Goal: Information Seeking & Learning: Learn about a topic

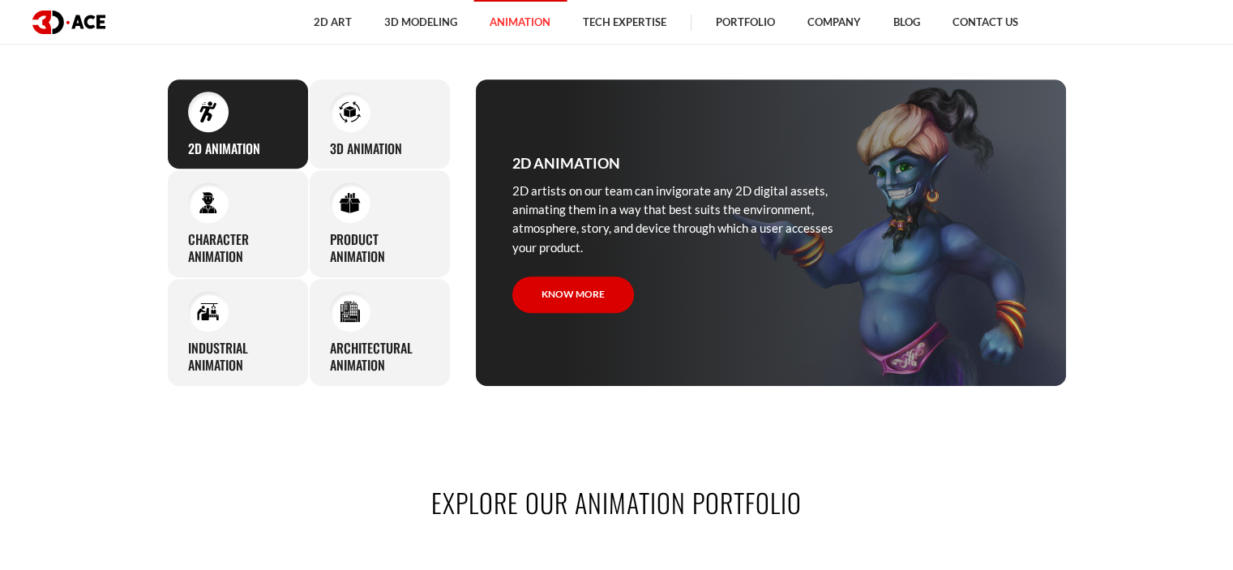
scroll to position [730, 0]
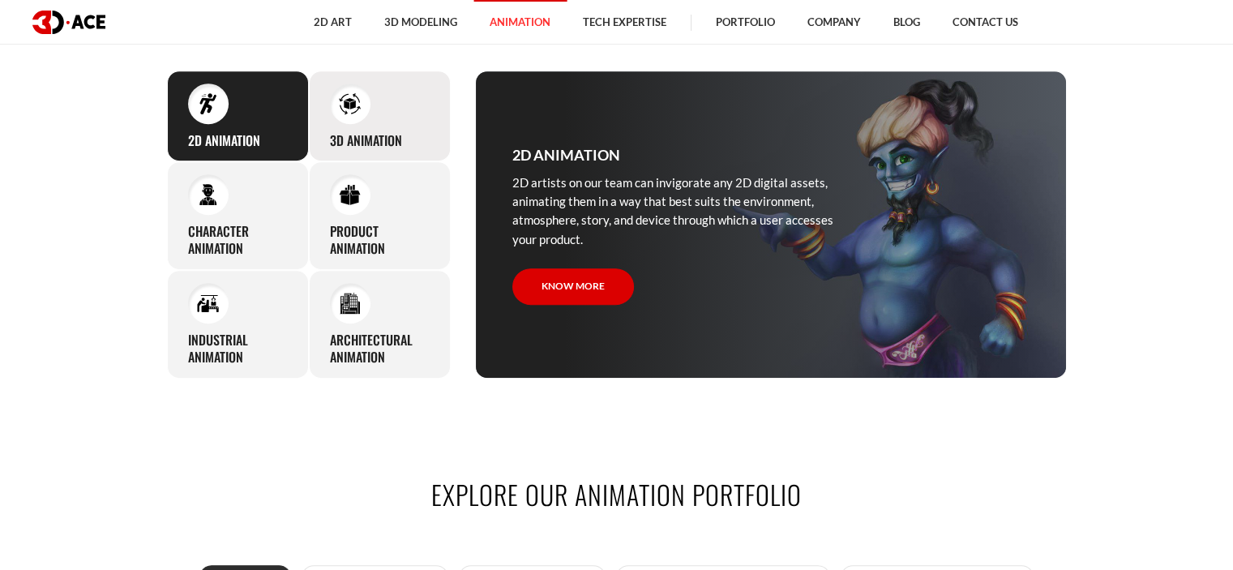
click at [381, 117] on div "3D Animation Regardless of your product’s type, whether an application or game,…" at bounding box center [380, 117] width 142 height 92
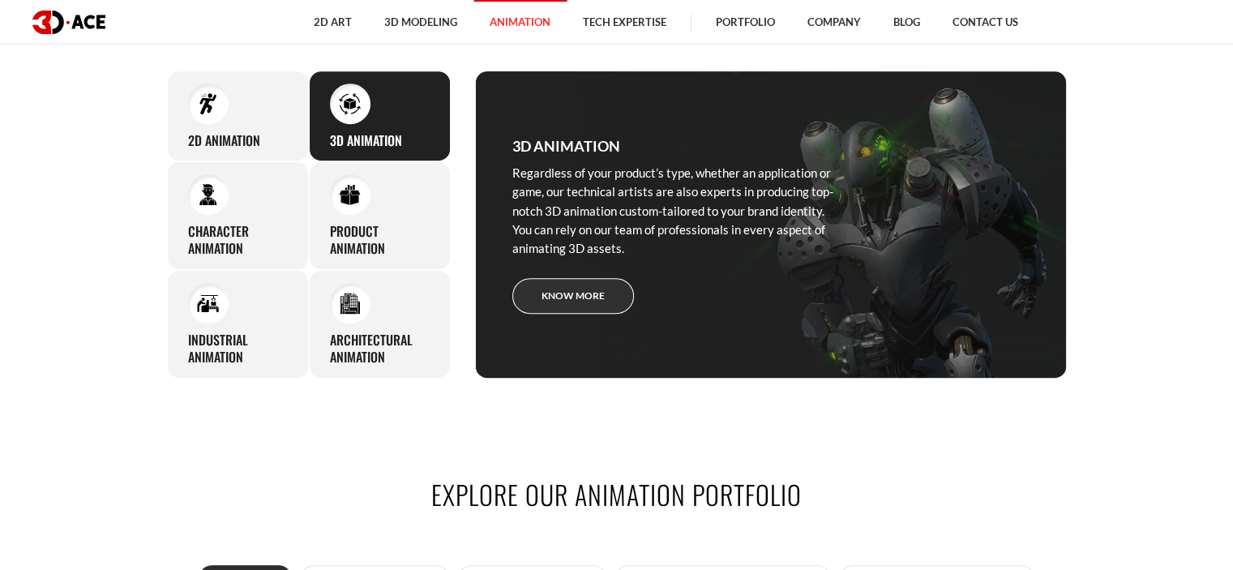
click at [576, 293] on link "Know more" at bounding box center [573, 296] width 122 height 36
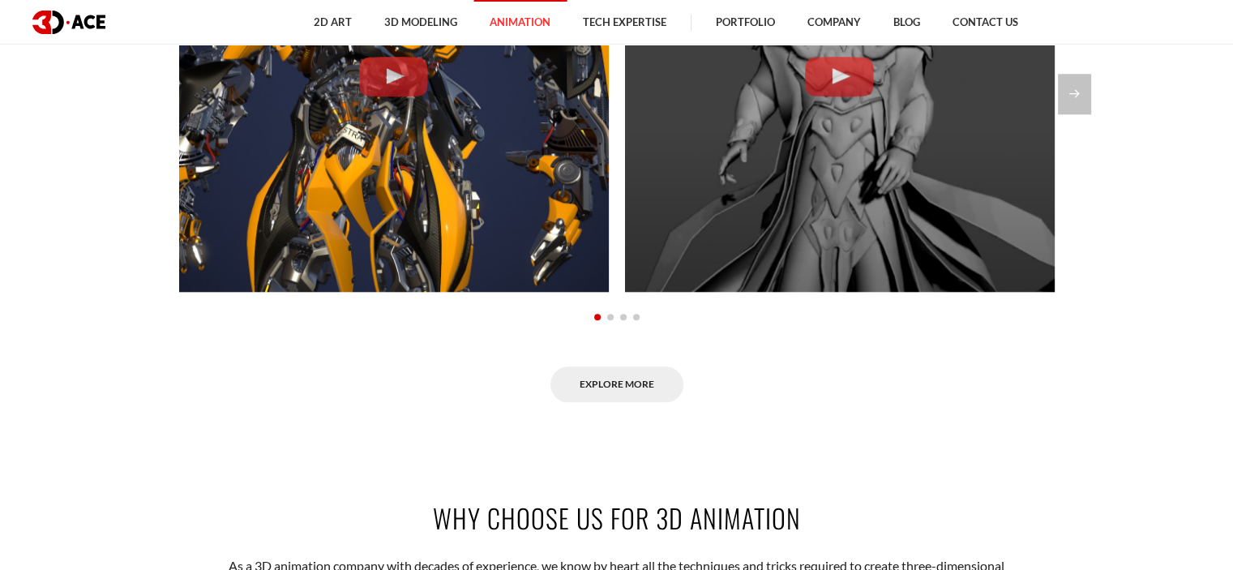
scroll to position [1621, 0]
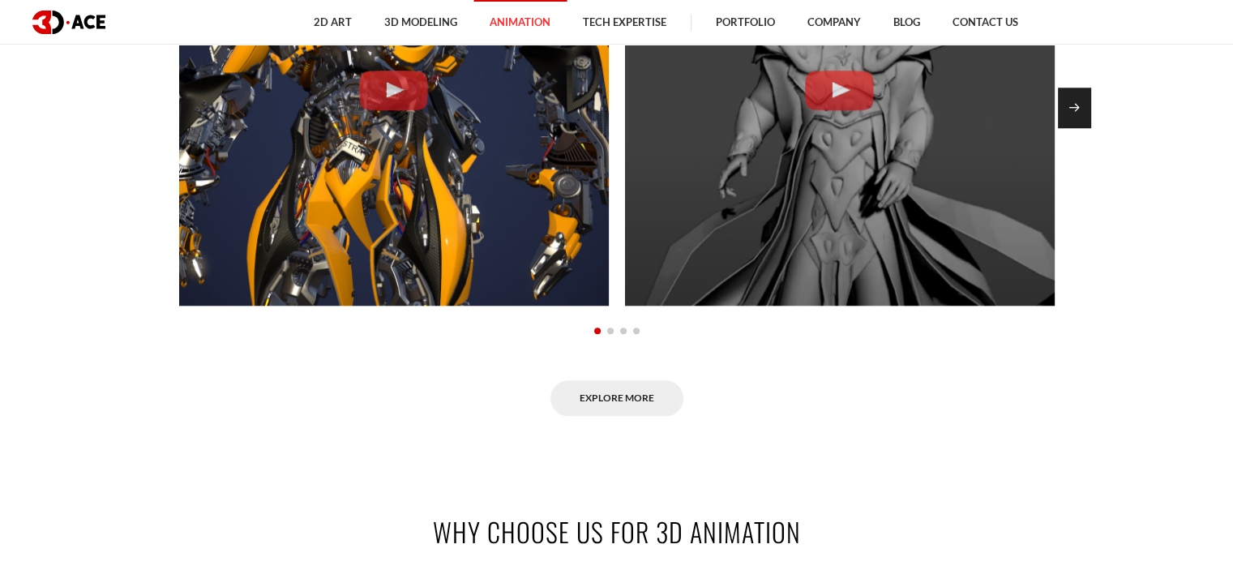
click at [1077, 104] on div "Next slide" at bounding box center [1074, 108] width 33 height 41
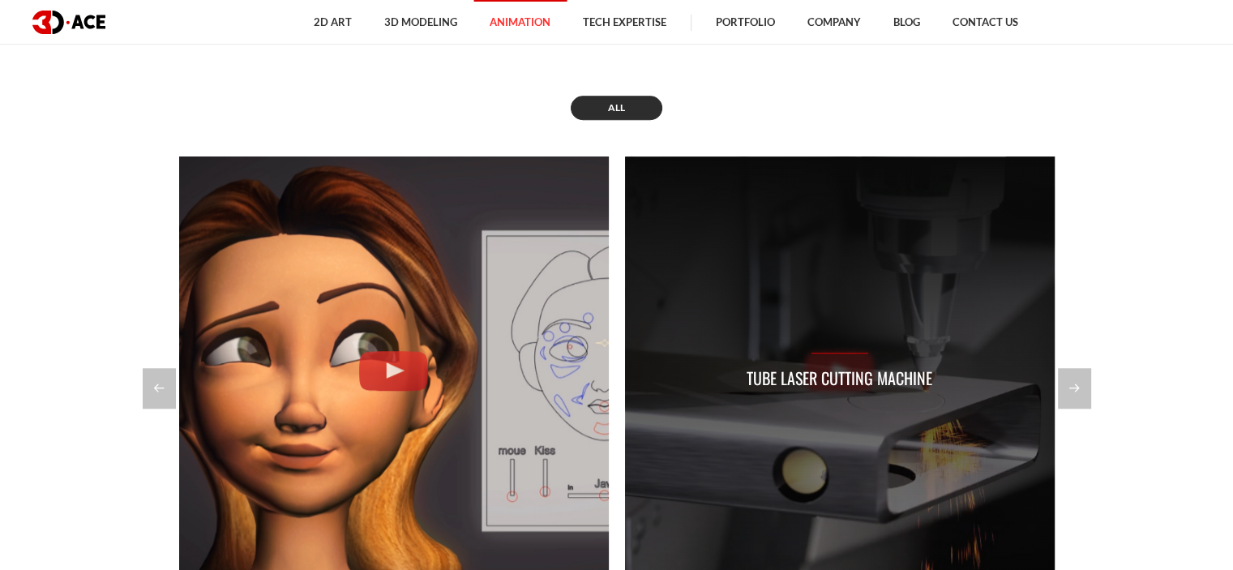
scroll to position [1378, 0]
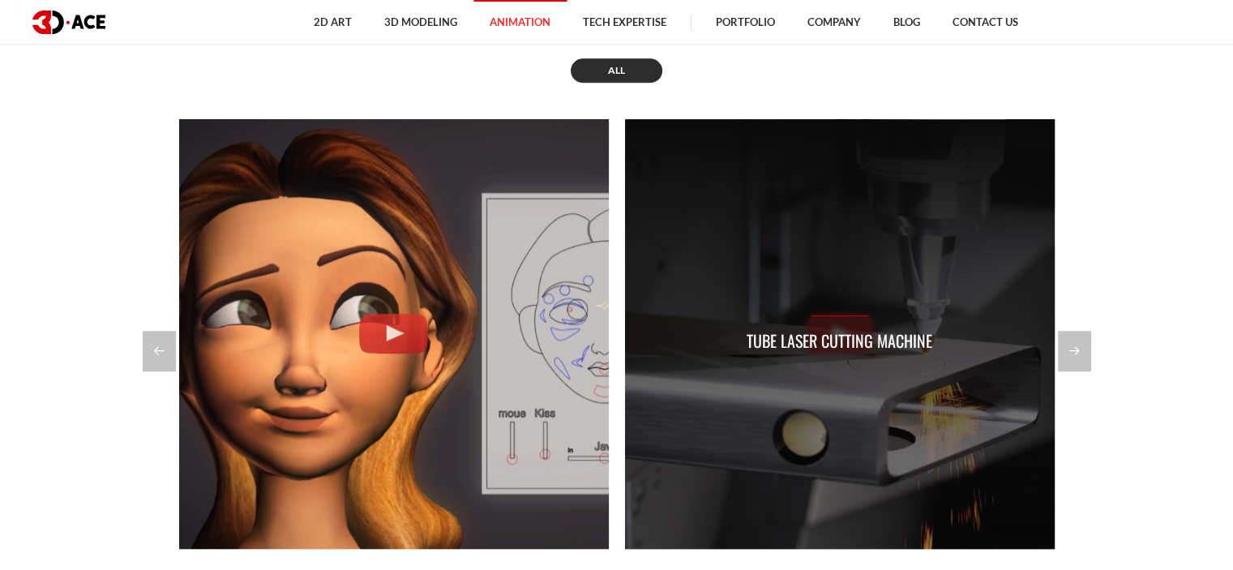
click at [845, 311] on div "Tube Laser Cutting Machine" at bounding box center [840, 334] width 430 height 430
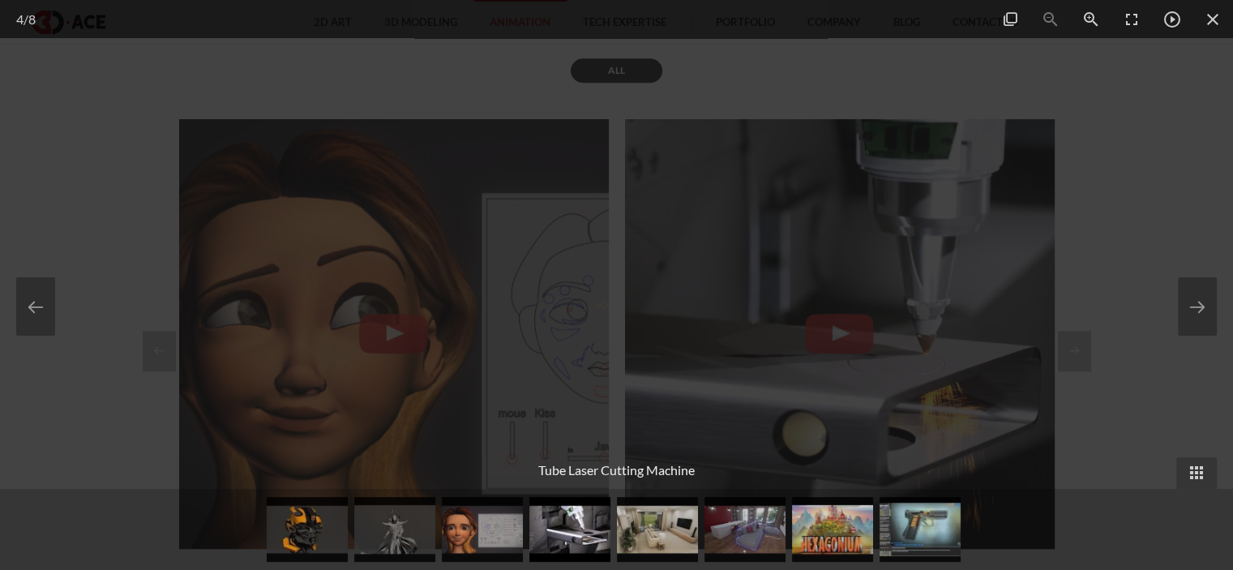
click at [1136, 134] on div at bounding box center [616, 285] width 1233 height 570
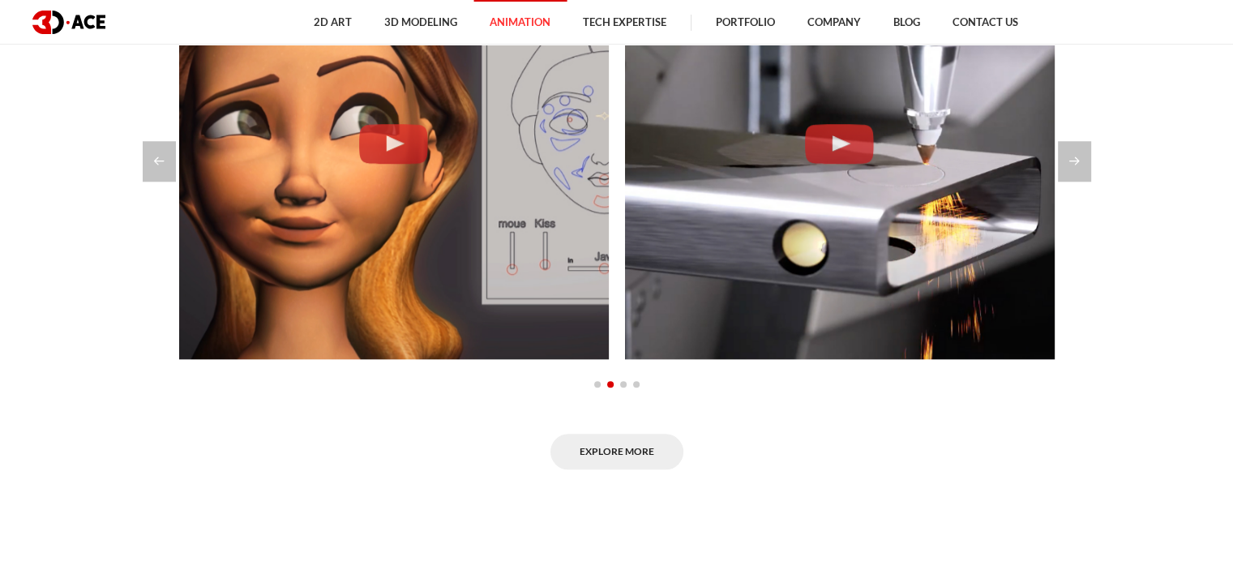
scroll to position [1540, 0]
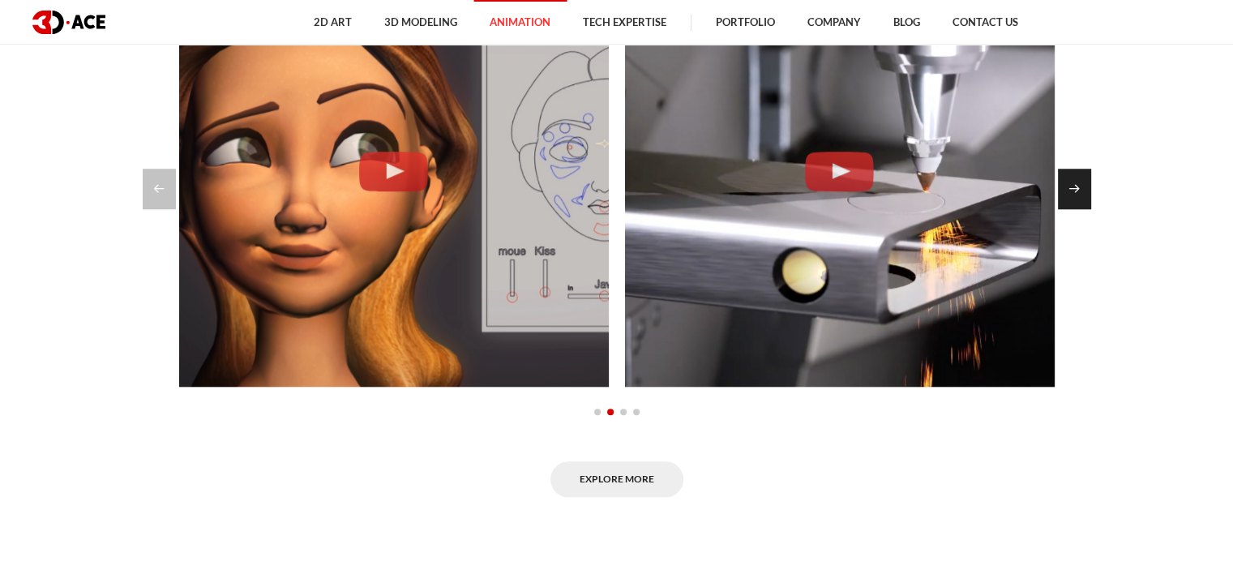
click at [1070, 193] on div "Next slide" at bounding box center [1074, 189] width 33 height 41
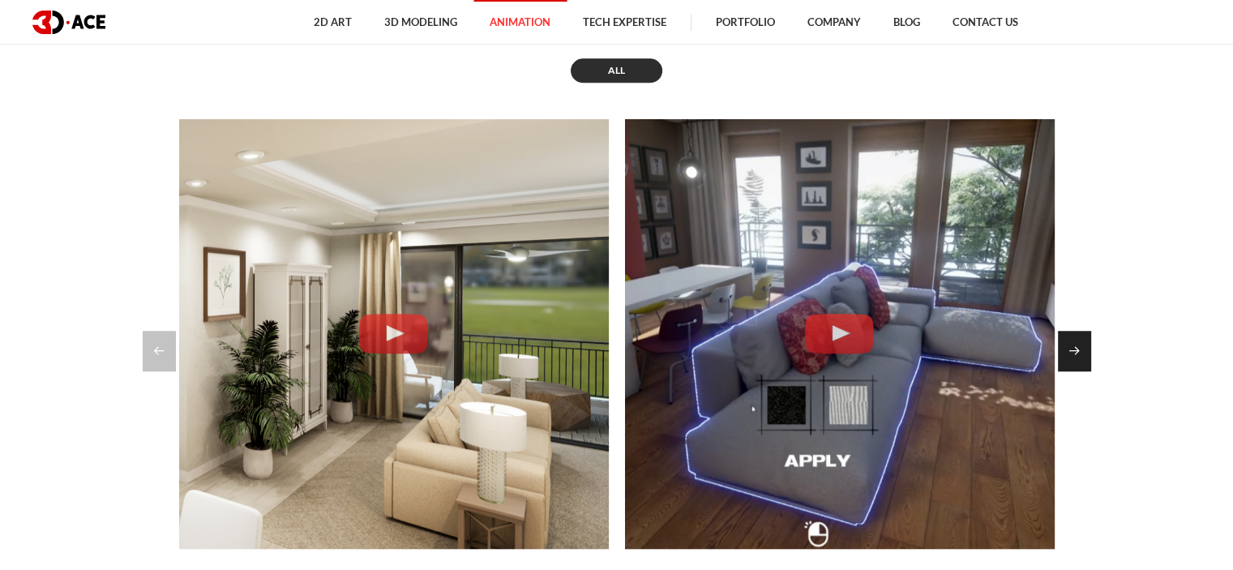
scroll to position [1459, 0]
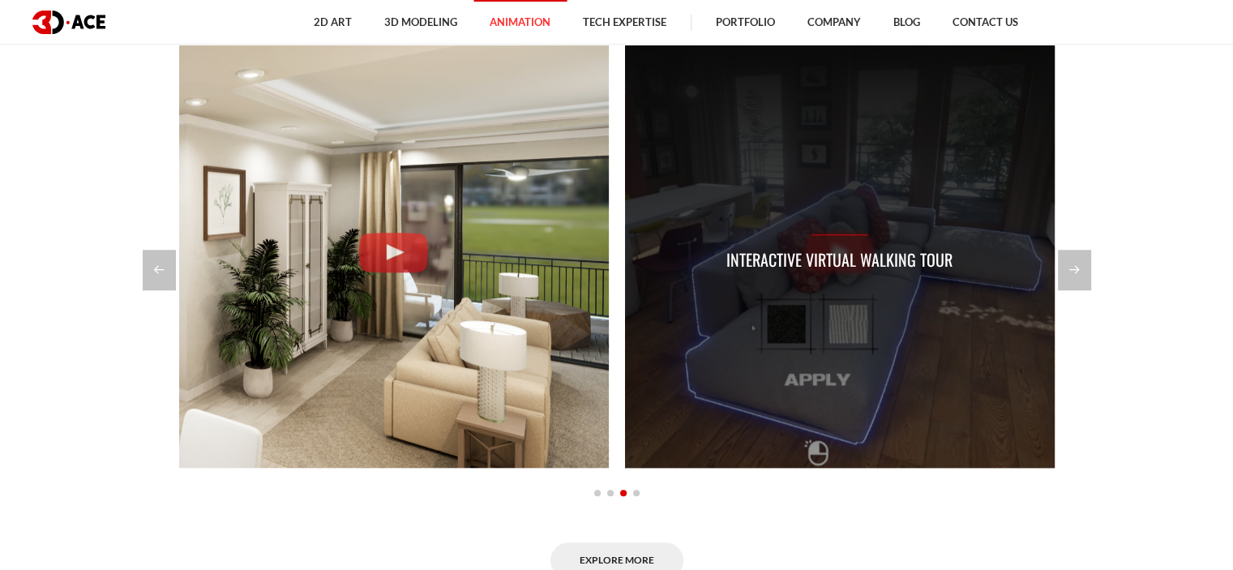
click at [836, 239] on div "Interactive Virtual Walking Tour" at bounding box center [839, 253] width 226 height 38
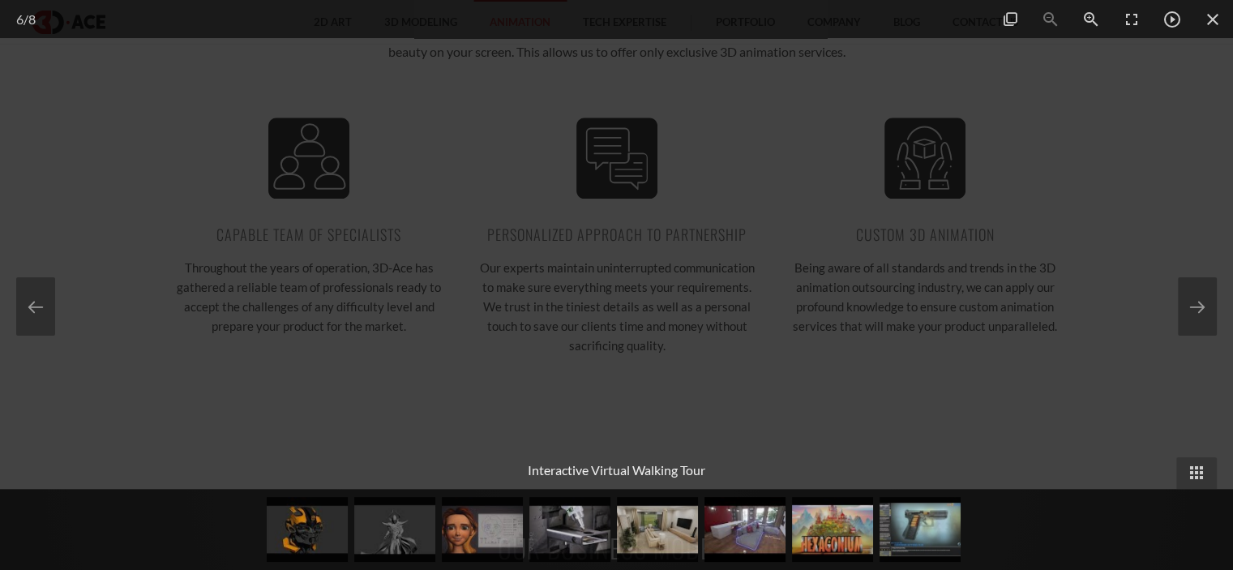
scroll to position [2108, 0]
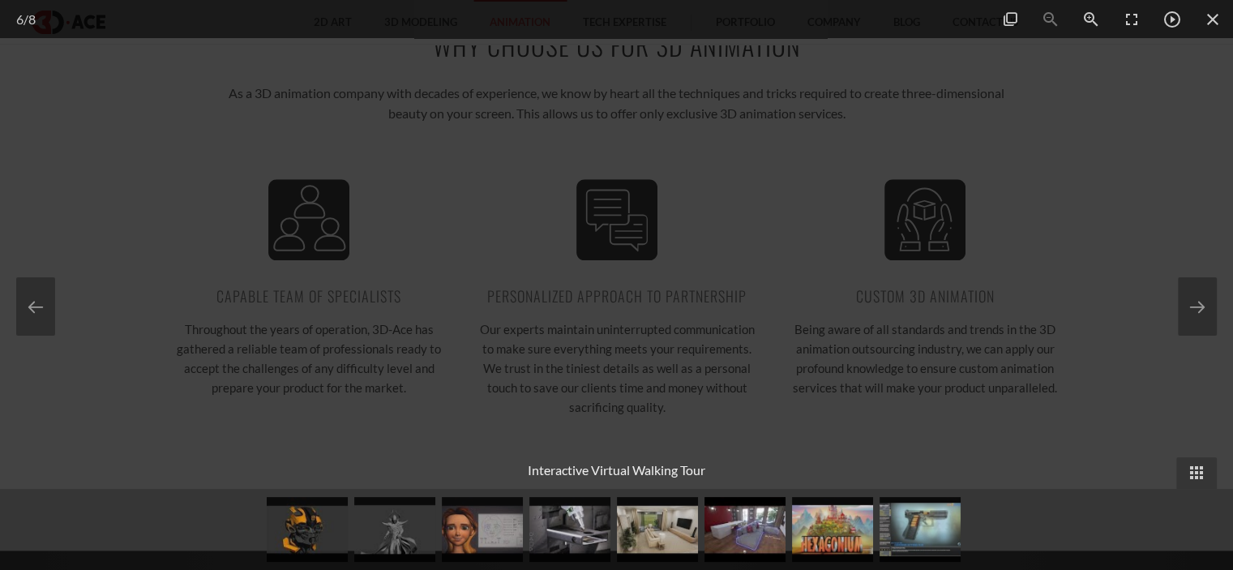
click at [1125, 219] on div at bounding box center [616, 285] width 1233 height 570
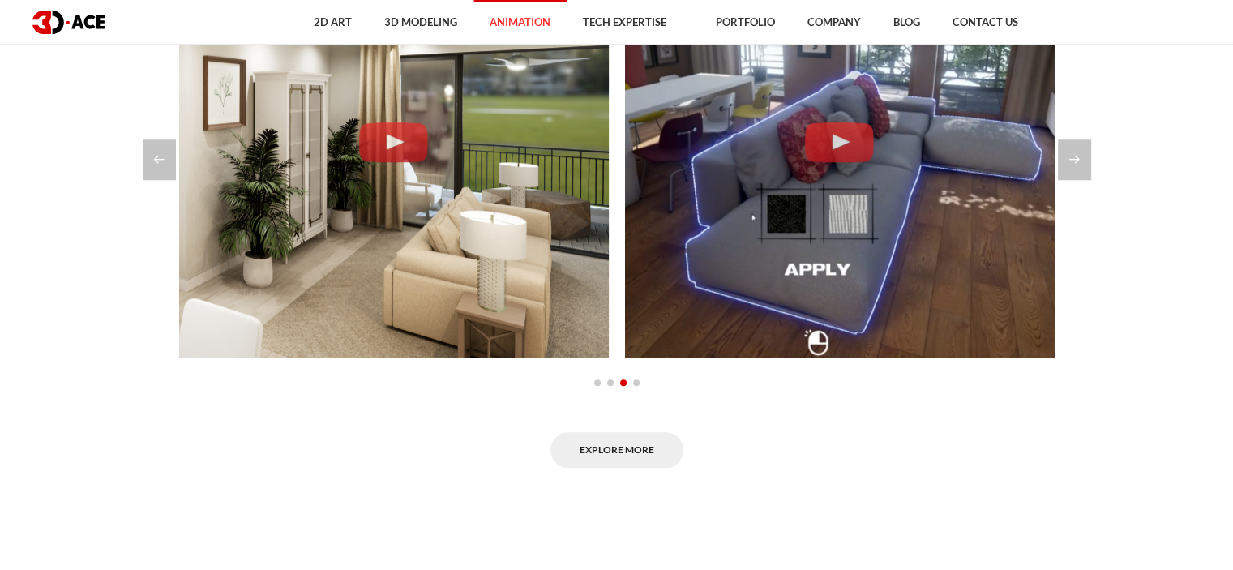
scroll to position [1459, 0]
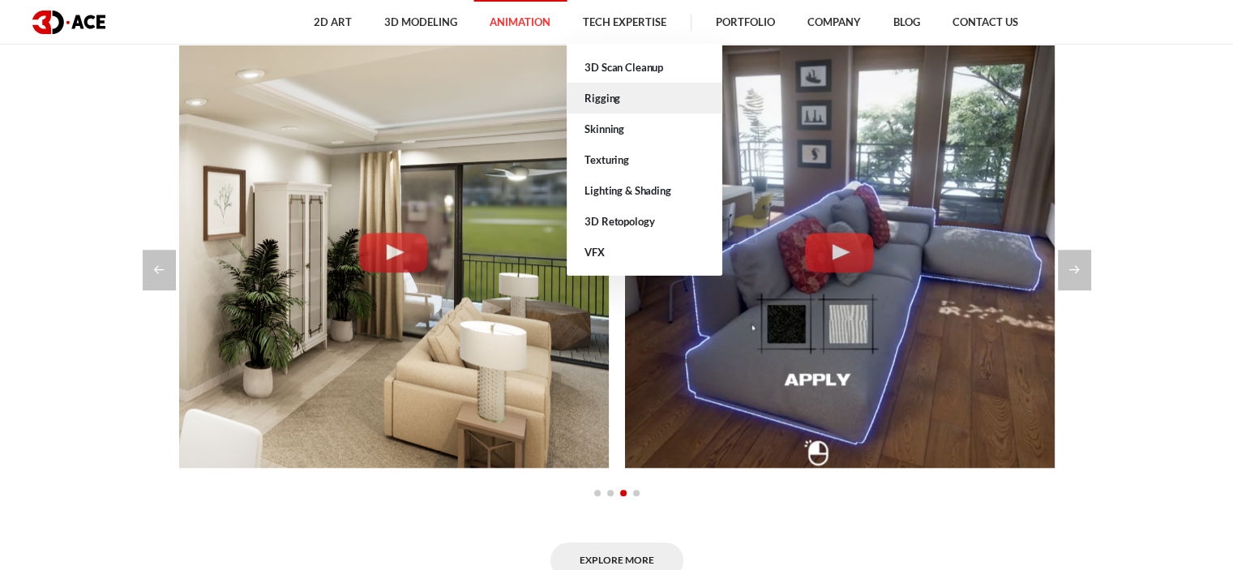
click at [603, 101] on link "Rigging" at bounding box center [645, 98] width 156 height 31
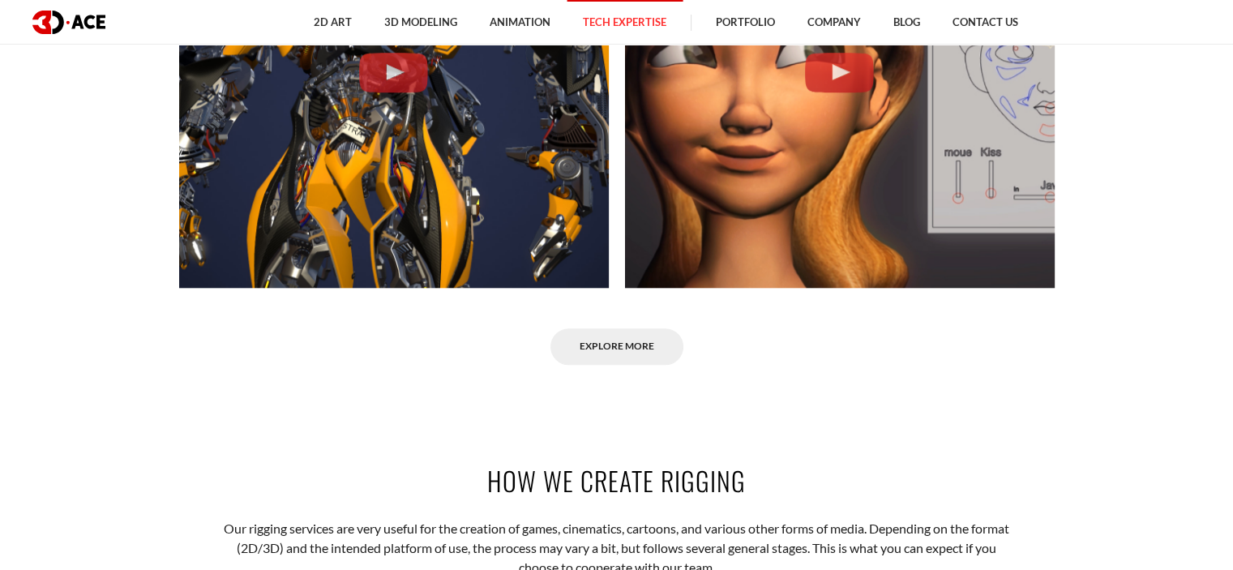
scroll to position [1378, 0]
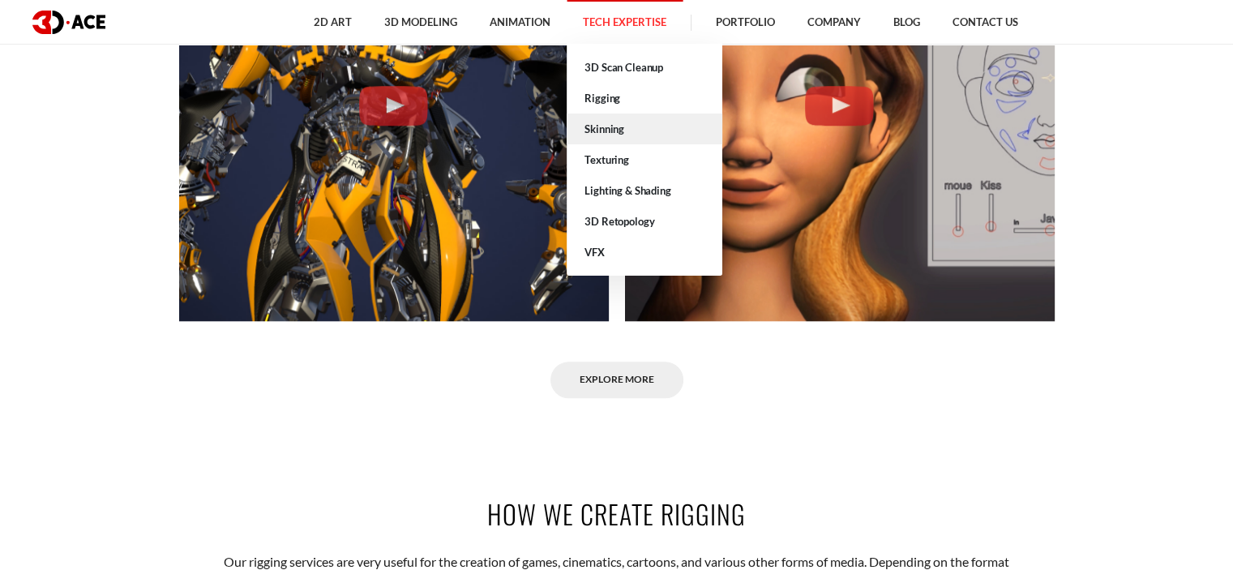
click at [615, 124] on link "Skinning" at bounding box center [645, 129] width 156 height 31
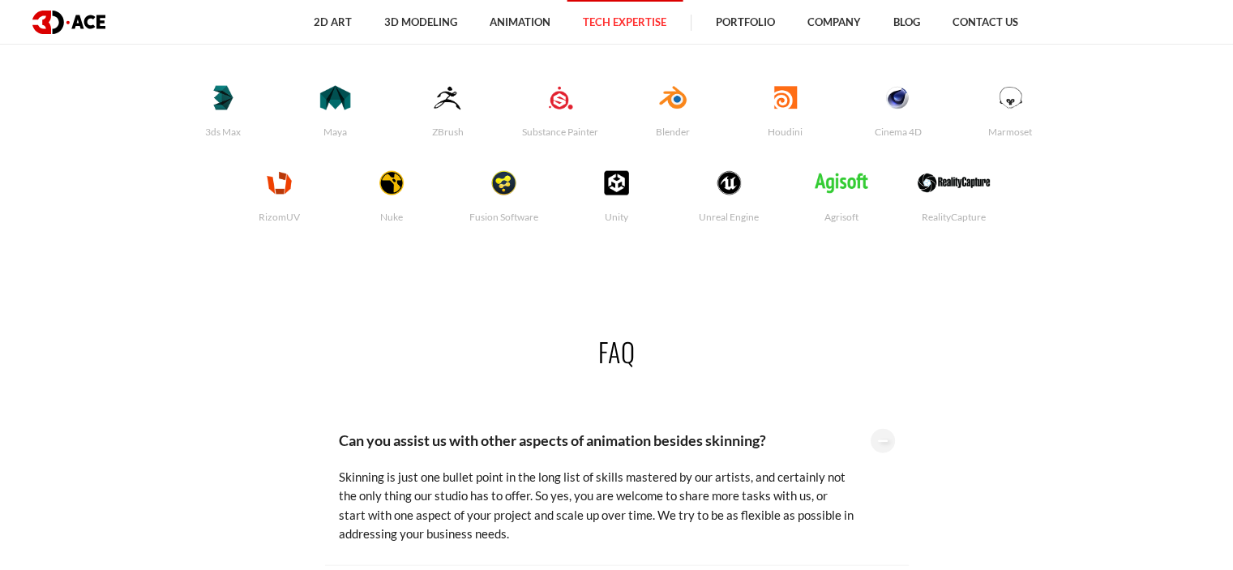
scroll to position [3486, 0]
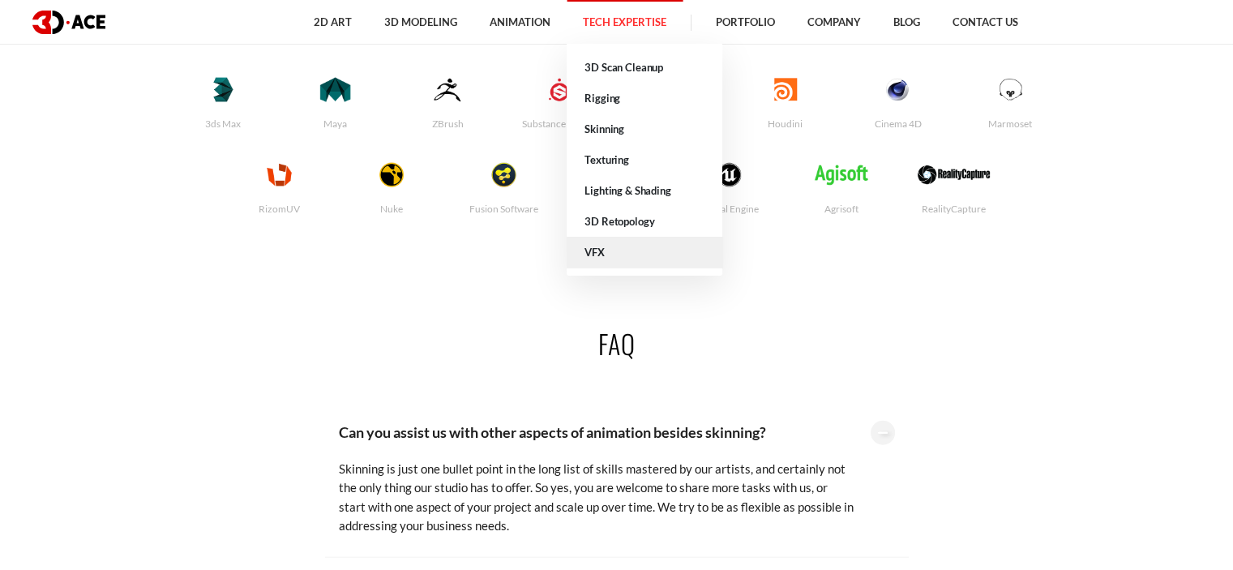
click at [603, 245] on link "VFX" at bounding box center [645, 252] width 156 height 31
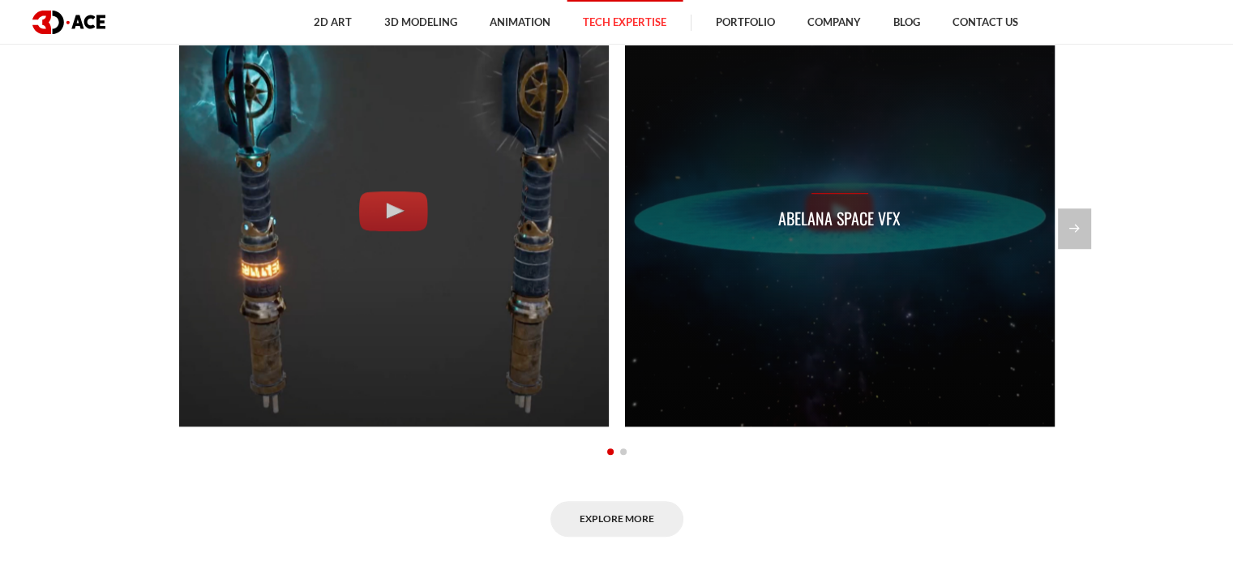
scroll to position [1135, 0]
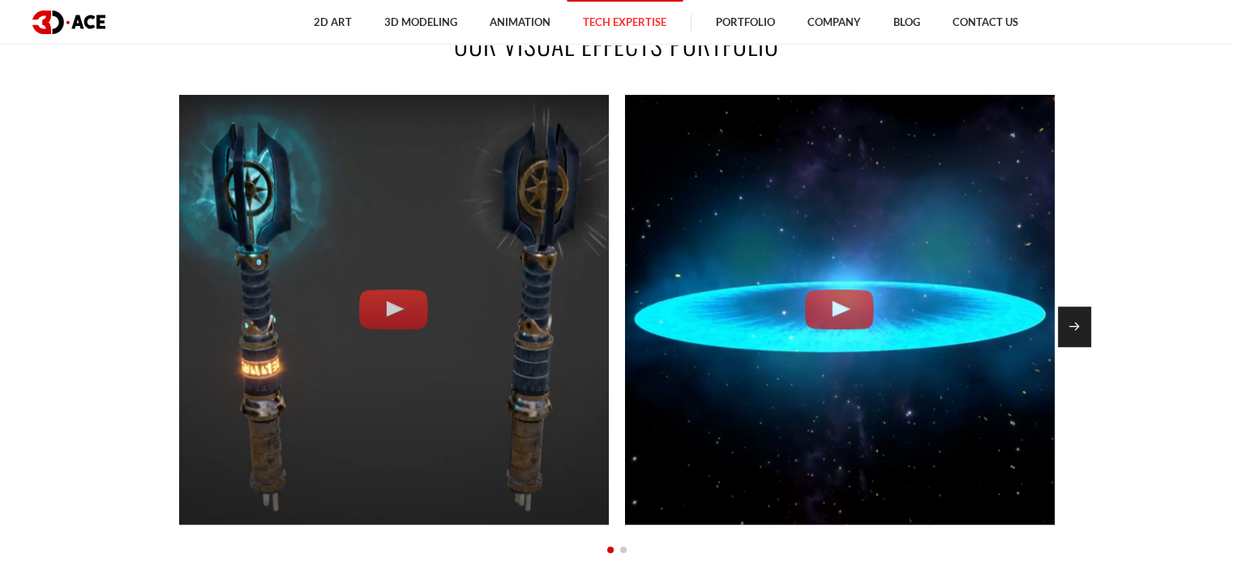
click at [1068, 317] on div "Next slide" at bounding box center [1074, 326] width 33 height 41
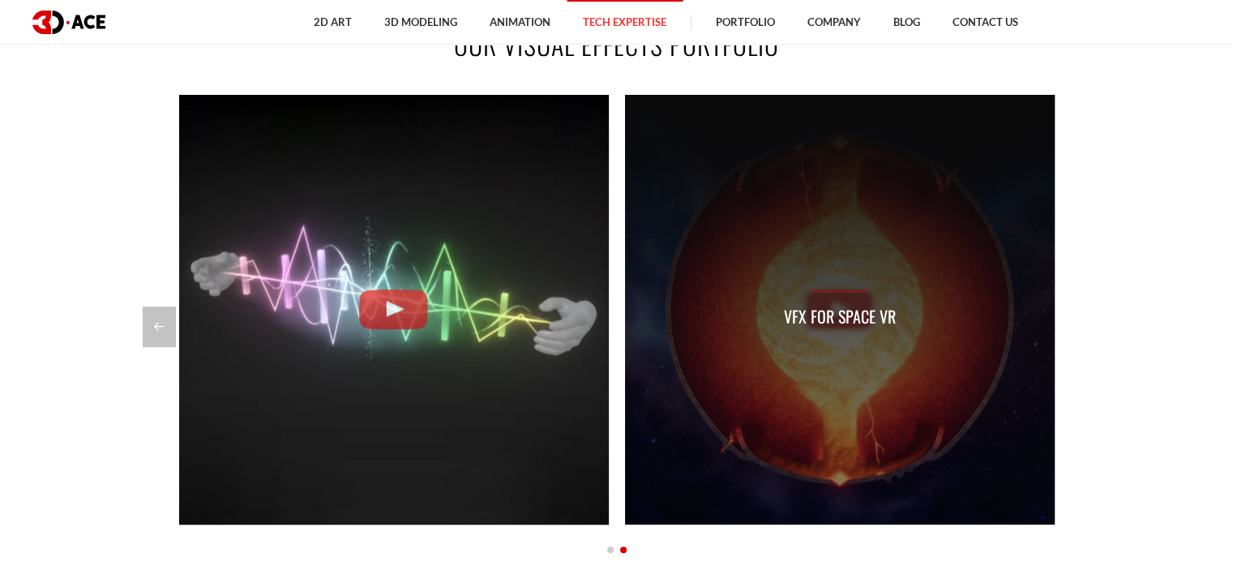
click at [857, 303] on div "VFX for Space VR" at bounding box center [840, 310] width 112 height 38
